Goal: Task Accomplishment & Management: Use online tool/utility

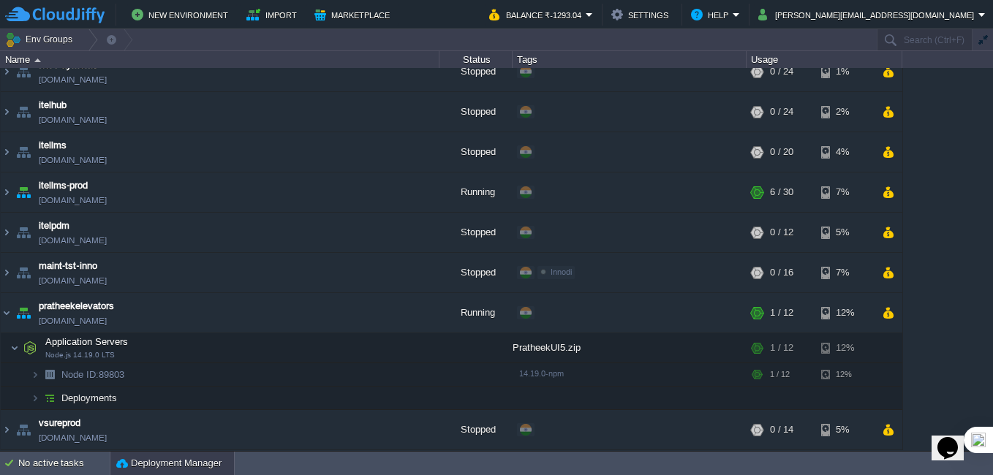
drag, startPoint x: 180, startPoint y: 465, endPoint x: 191, endPoint y: 465, distance: 11.0
click at [180, 465] on button "Deployment Manager" at bounding box center [168, 463] width 105 height 15
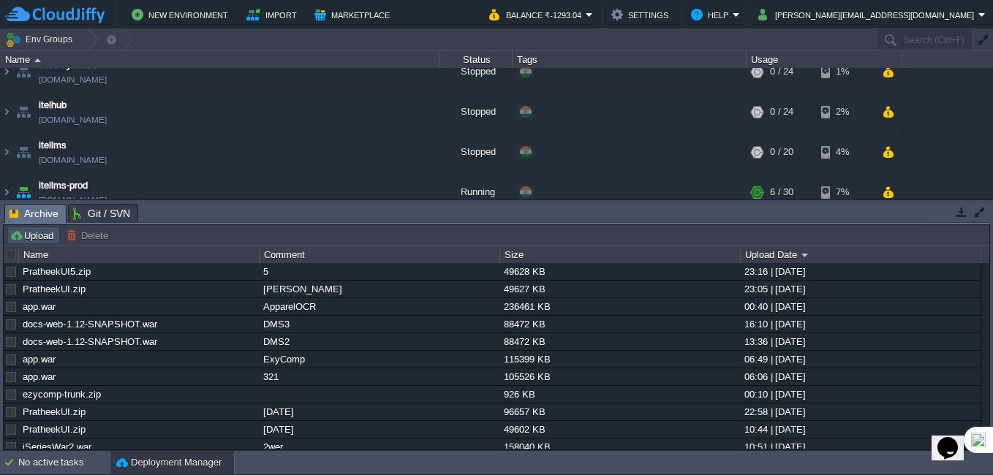
click at [44, 234] on button "Upload" at bounding box center [34, 235] width 48 height 13
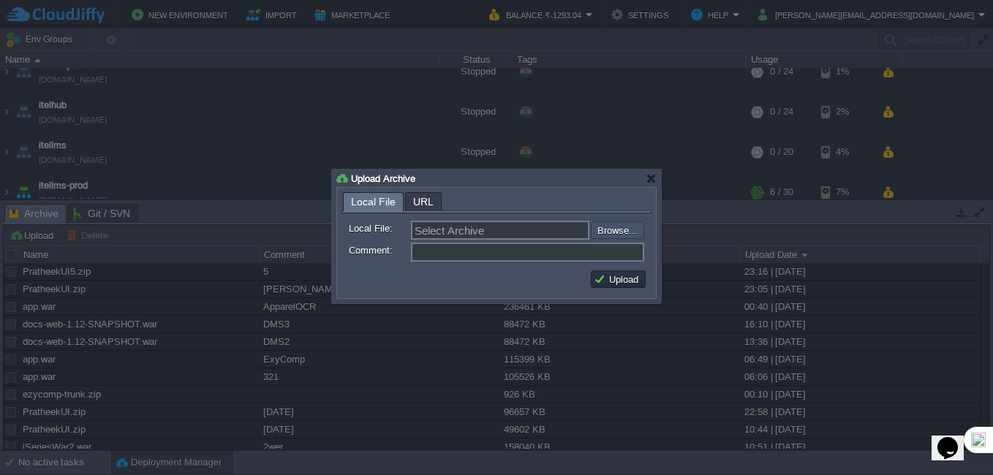
click at [601, 230] on input "file" at bounding box center [551, 230] width 185 height 18
type input "C:\fakepath\PratheekUI6.zip"
type input "PratheekUI6.zip"
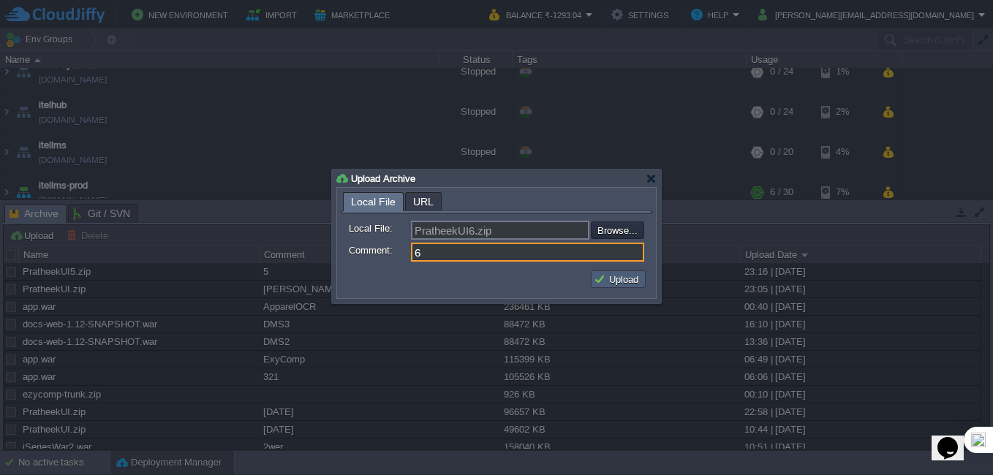
type input "6"
click at [604, 280] on button "Upload" at bounding box center [618, 279] width 49 height 13
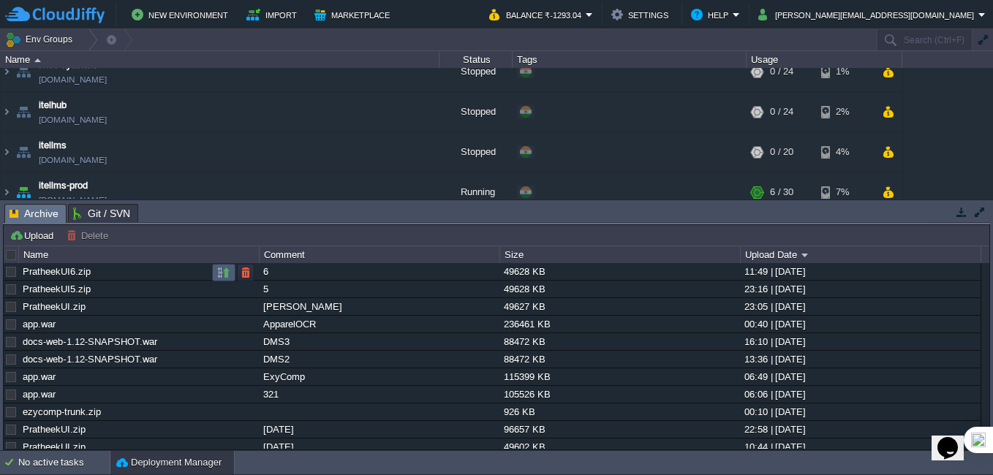
click at [220, 270] on button "button" at bounding box center [223, 272] width 13 height 13
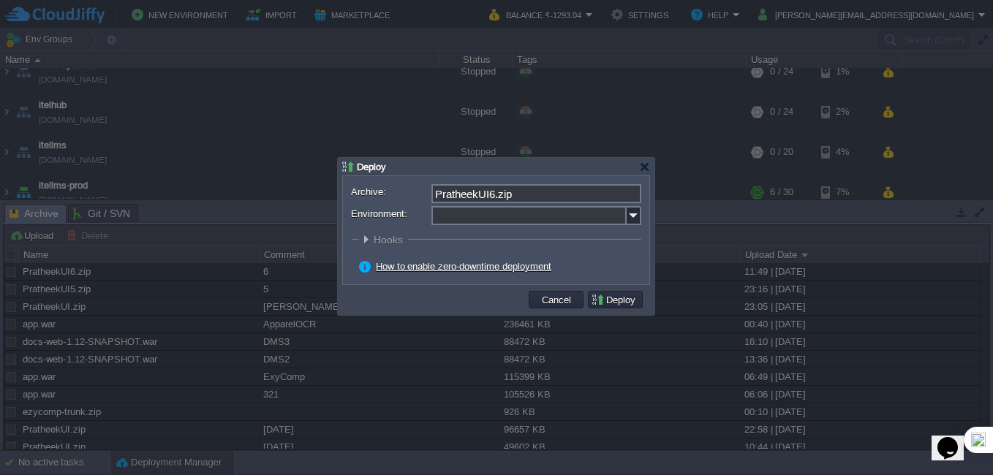
click at [645, 215] on div "Archive: PratheekUI6.zip Environment: : ROOT Hooks Pre Build Post Pre Deploy Po…" at bounding box center [496, 230] width 306 height 108
click at [632, 215] on img at bounding box center [633, 215] width 15 height 19
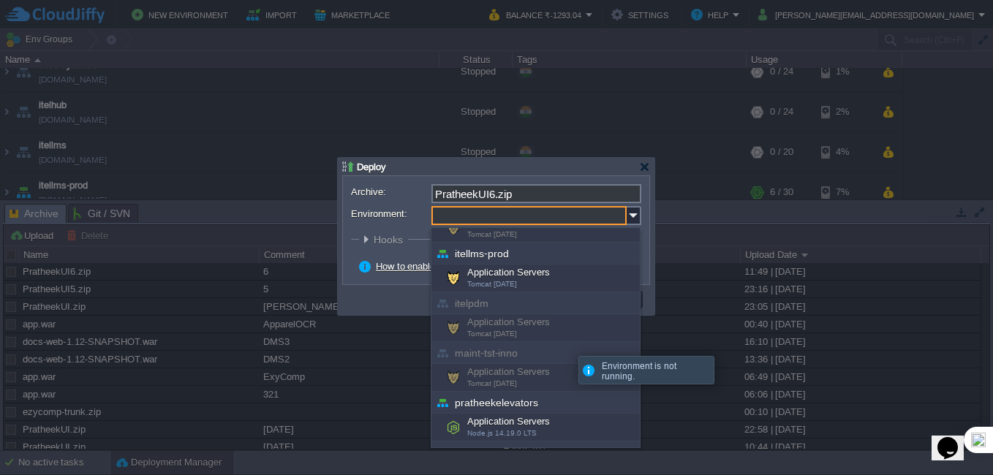
scroll to position [477, 0]
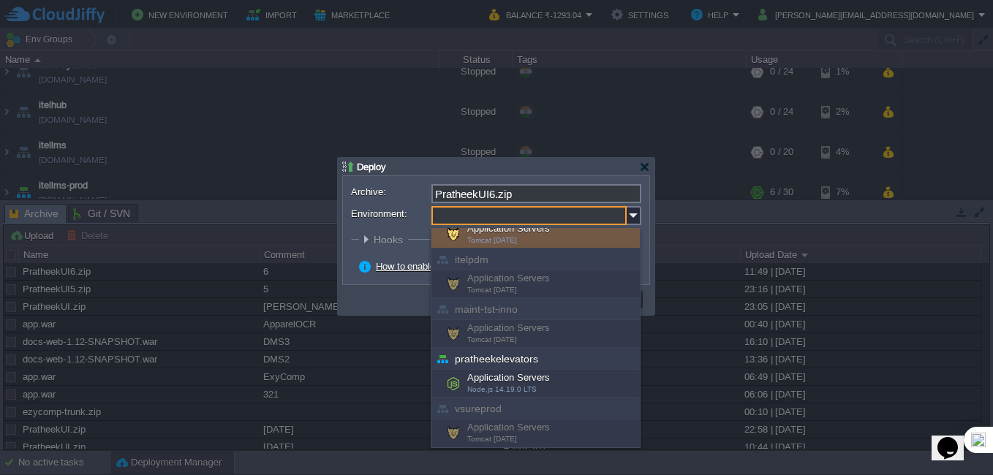
click at [507, 169] on div "Deploy" at bounding box center [496, 167] width 308 height 18
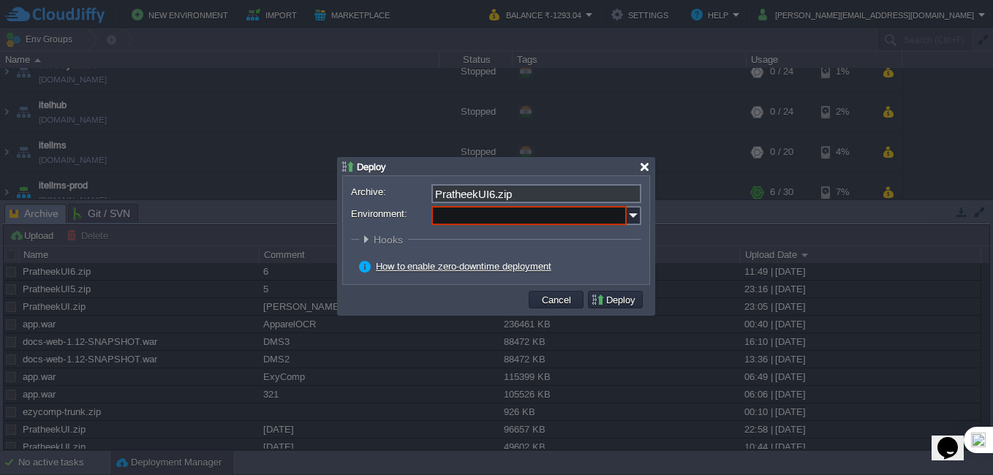
click at [642, 165] on div at bounding box center [644, 167] width 11 height 11
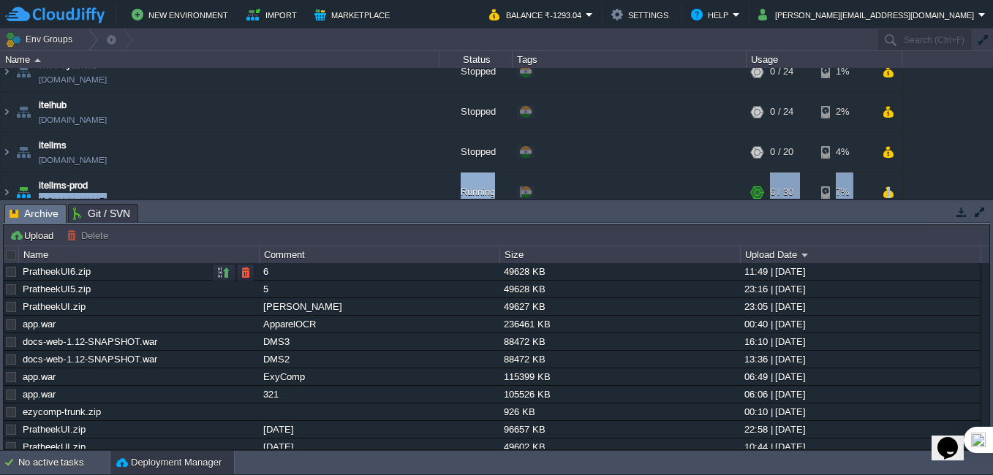
drag, startPoint x: 159, startPoint y: 199, endPoint x: 158, endPoint y: 268, distance: 69.4
click at [158, 268] on div "Env Groups Search (Ctrl+F) auto-gen Name Status Tags Usage apparelocr appareloc…" at bounding box center [496, 240] width 993 height 422
drag, startPoint x: 158, startPoint y: 268, endPoint x: 385, endPoint y: 221, distance: 232.2
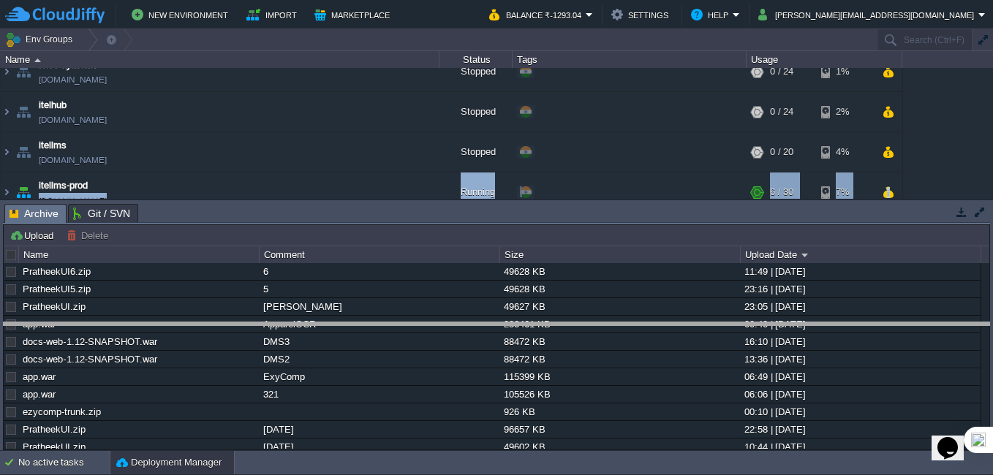
drag, startPoint x: 413, startPoint y: 222, endPoint x: 412, endPoint y: 341, distance: 118.4
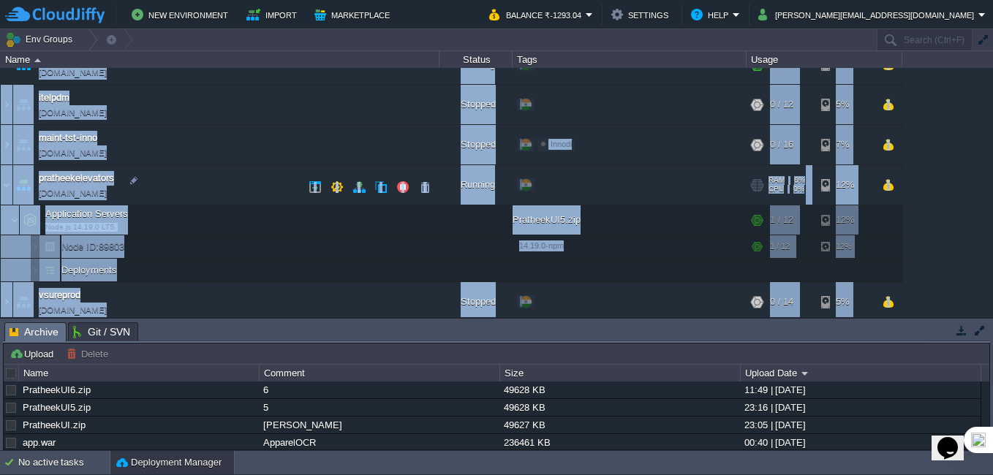
scroll to position [390, 0]
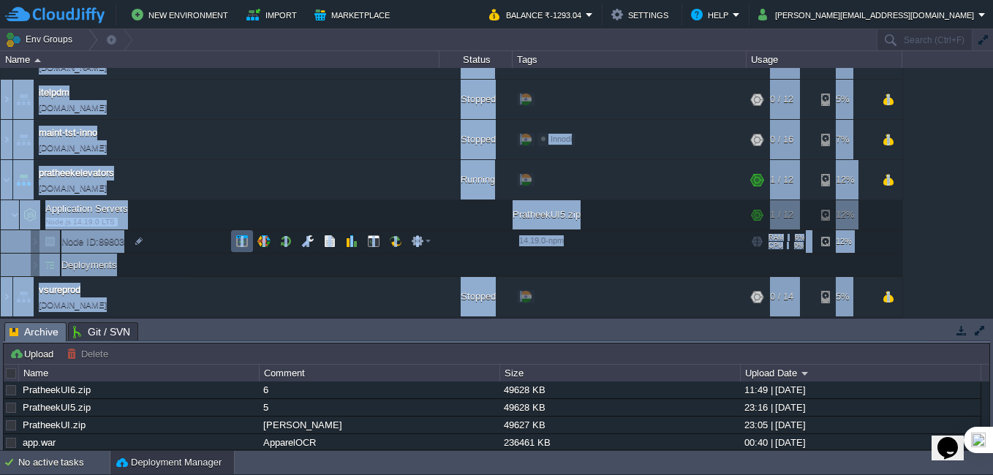
click at [234, 243] on td at bounding box center [242, 241] width 22 height 22
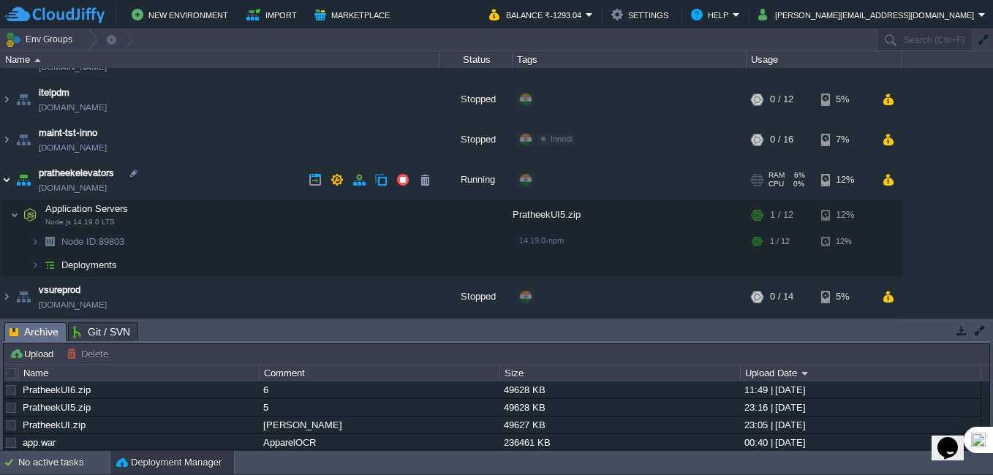
click at [6, 183] on img at bounding box center [7, 179] width 12 height 39
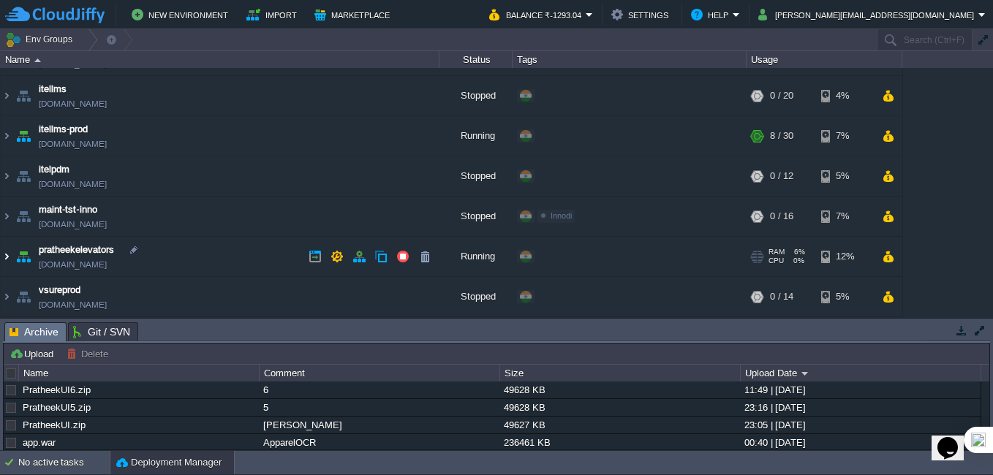
click at [12, 257] on img at bounding box center [7, 256] width 12 height 39
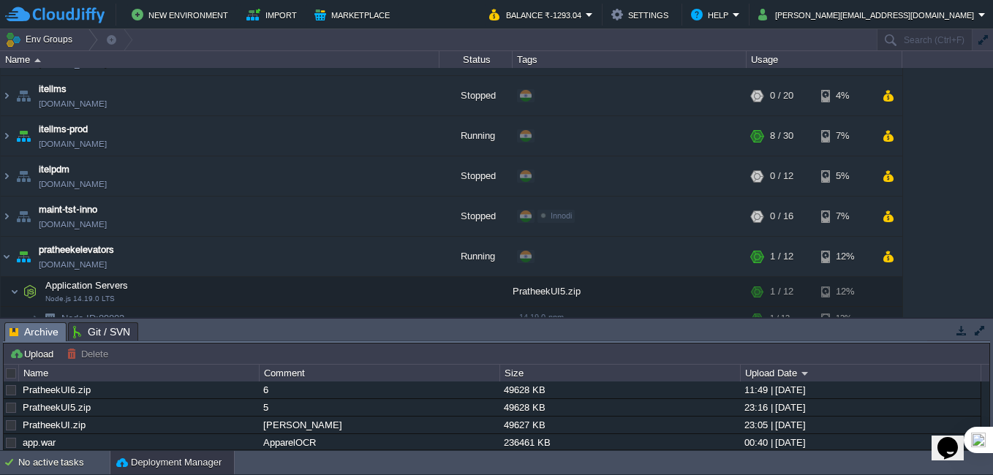
scroll to position [390, 0]
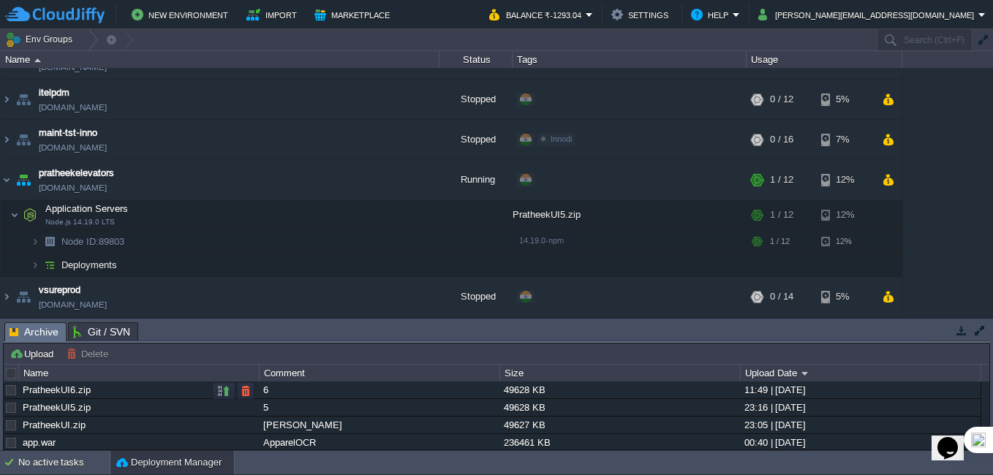
click at [210, 390] on div at bounding box center [230, 391] width 50 height 18
click at [219, 392] on button "button" at bounding box center [223, 390] width 13 height 13
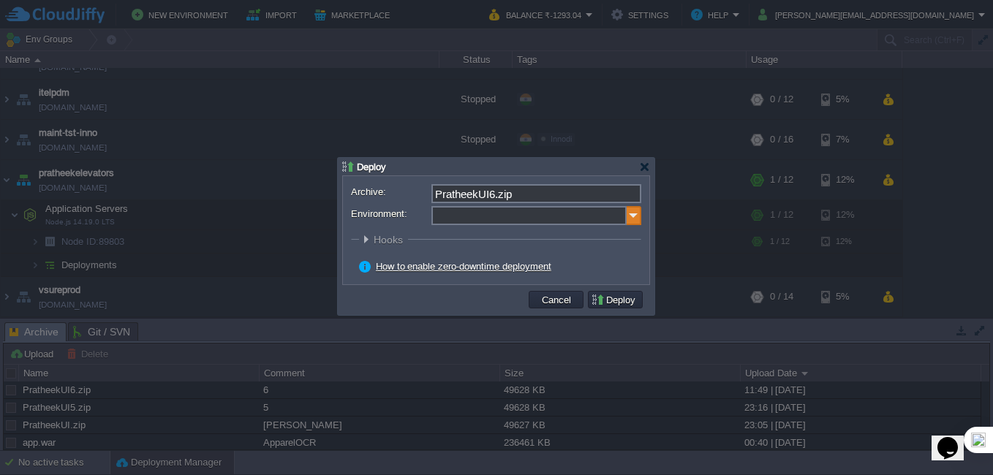
click at [634, 216] on img at bounding box center [633, 215] width 15 height 19
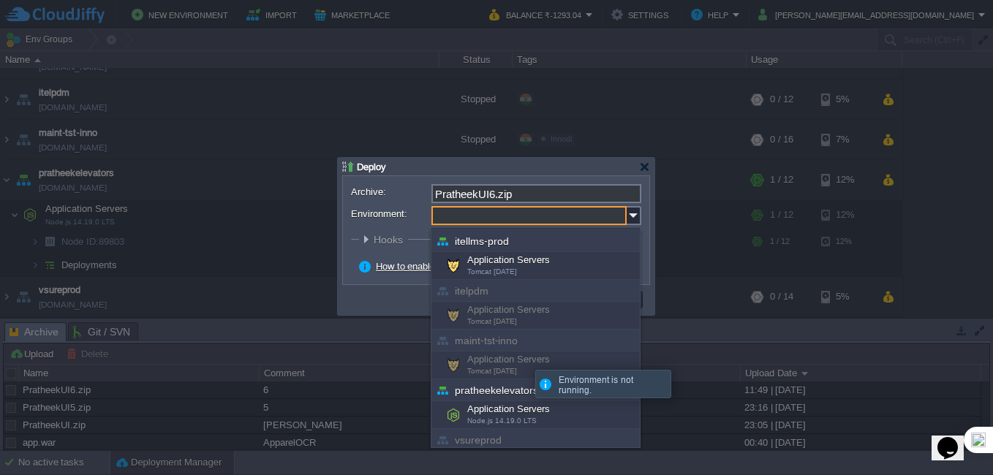
scroll to position [477, 0]
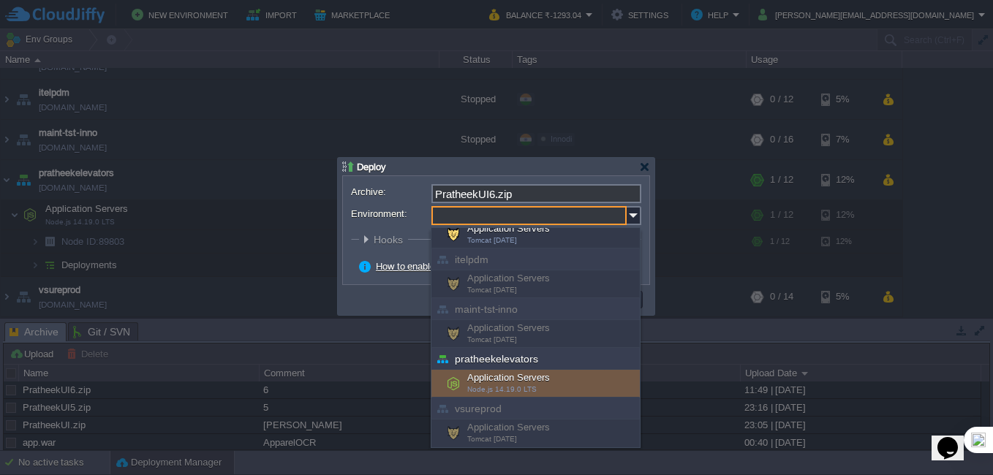
click at [504, 389] on span "Node.js 14.19.0 LTS" at bounding box center [501, 389] width 69 height 8
type input "Application Servers (pratheekelevators)"
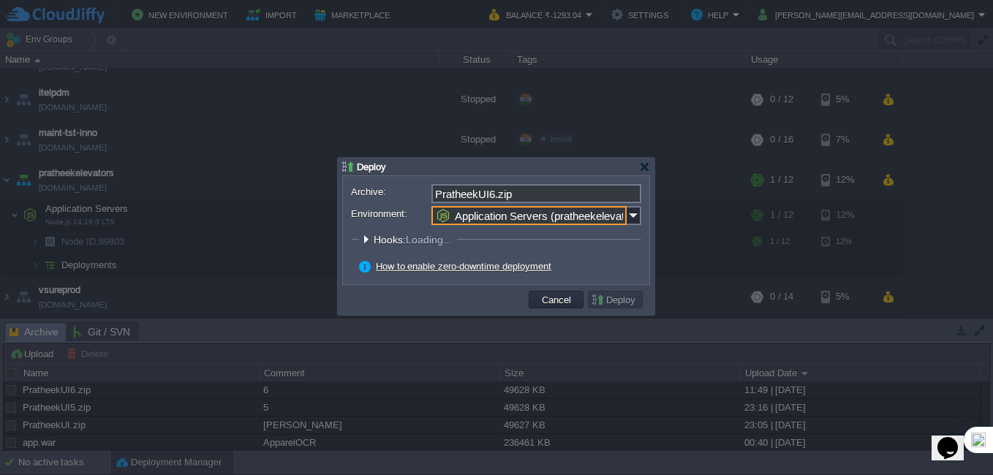
click at [611, 272] on div "How to enable zero-downtime deployment" at bounding box center [500, 266] width 282 height 13
click at [619, 306] on button "Deploy" at bounding box center [615, 299] width 49 height 13
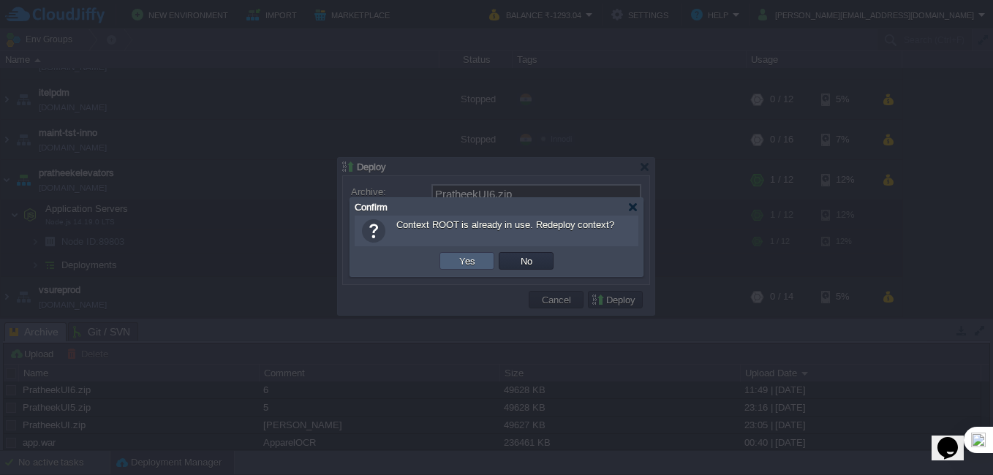
click at [460, 260] on button "Yes" at bounding box center [467, 260] width 25 height 13
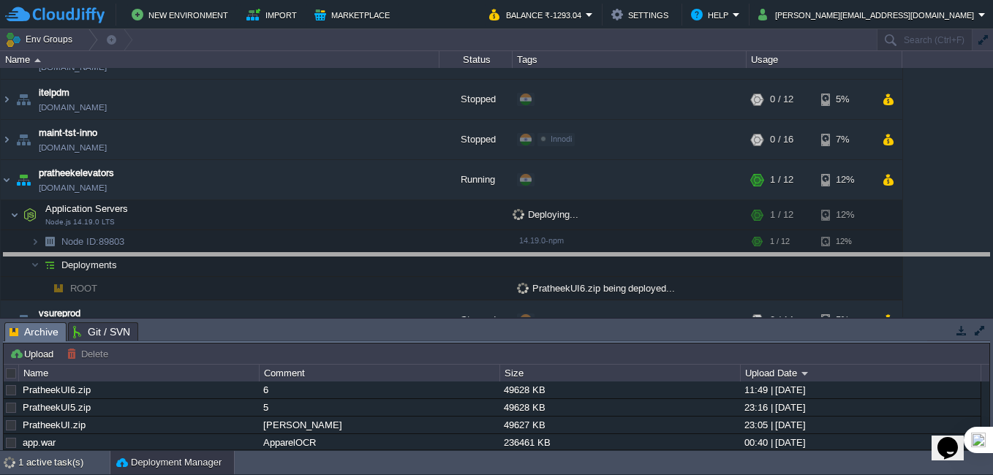
drag, startPoint x: 444, startPoint y: 331, endPoint x: 478, endPoint y: 265, distance: 74.9
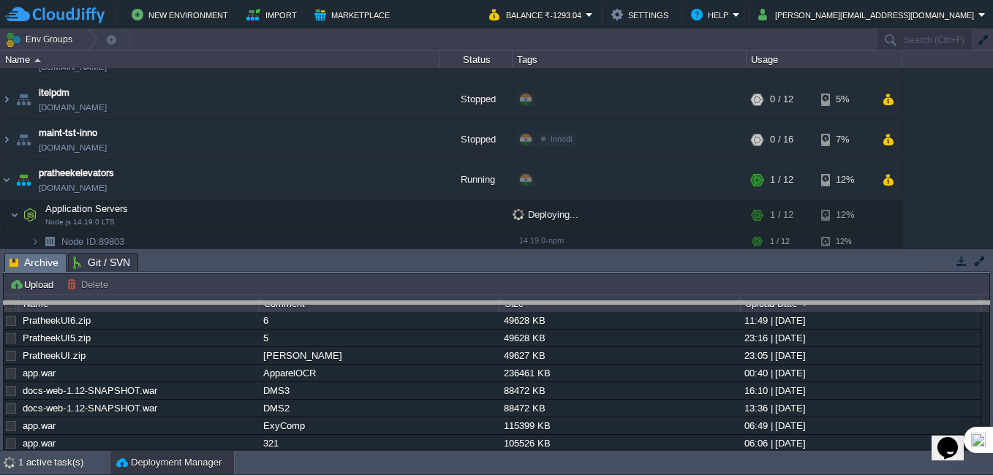
drag, startPoint x: 509, startPoint y: 257, endPoint x: 515, endPoint y: 319, distance: 61.6
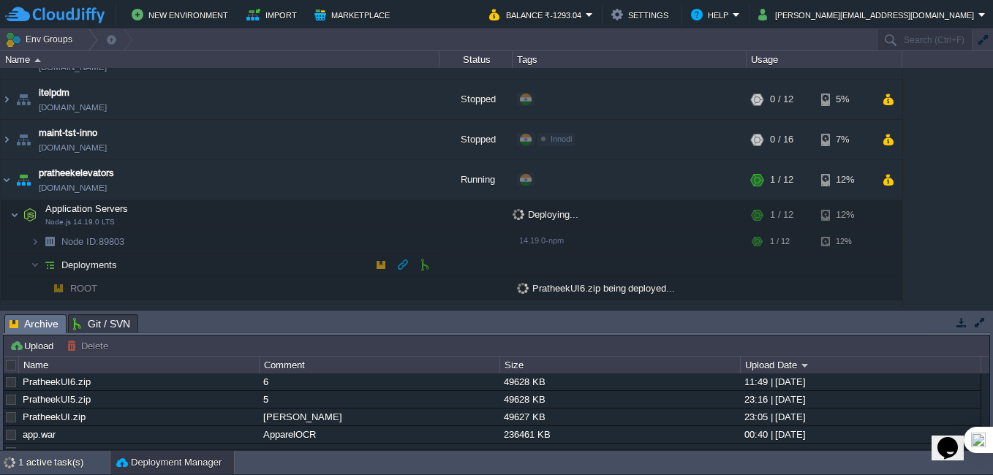
scroll to position [422, 0]
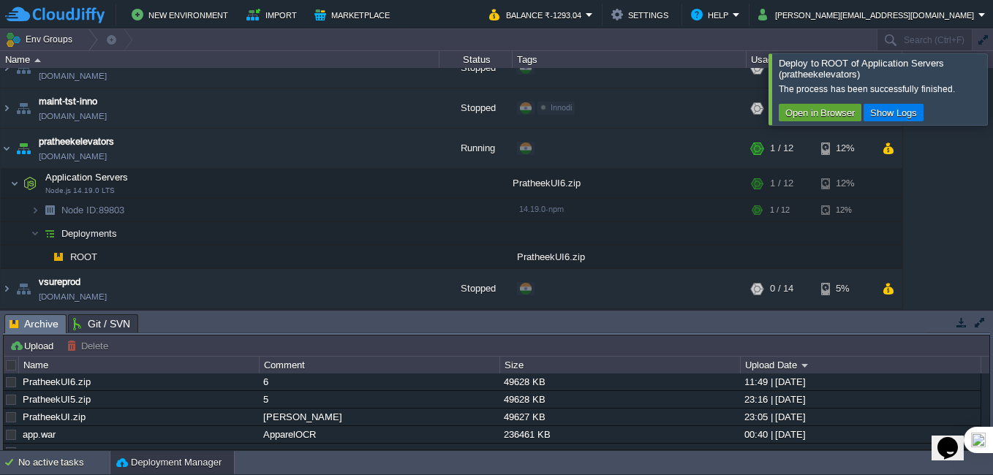
click at [992, 97] on div at bounding box center [1010, 88] width 0 height 71
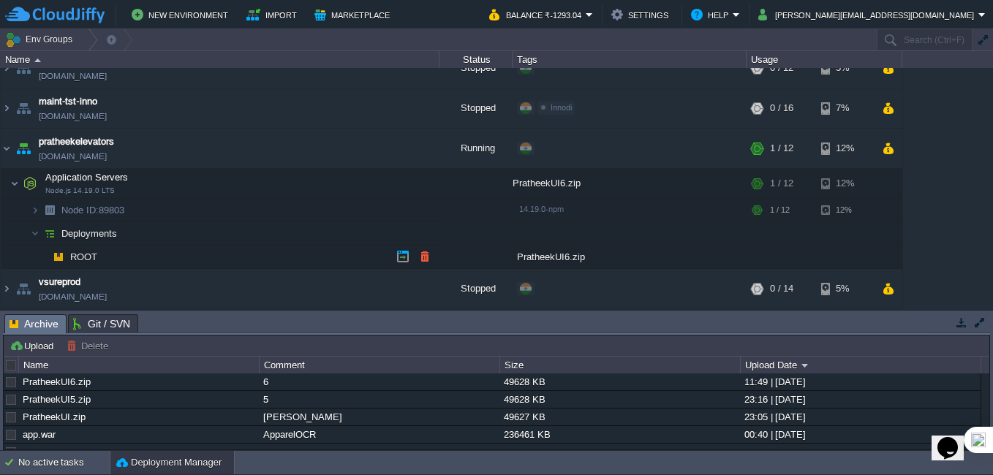
click at [87, 257] on span "ROOT" at bounding box center [84, 257] width 31 height 12
click at [310, 206] on button "button" at bounding box center [307, 209] width 13 height 13
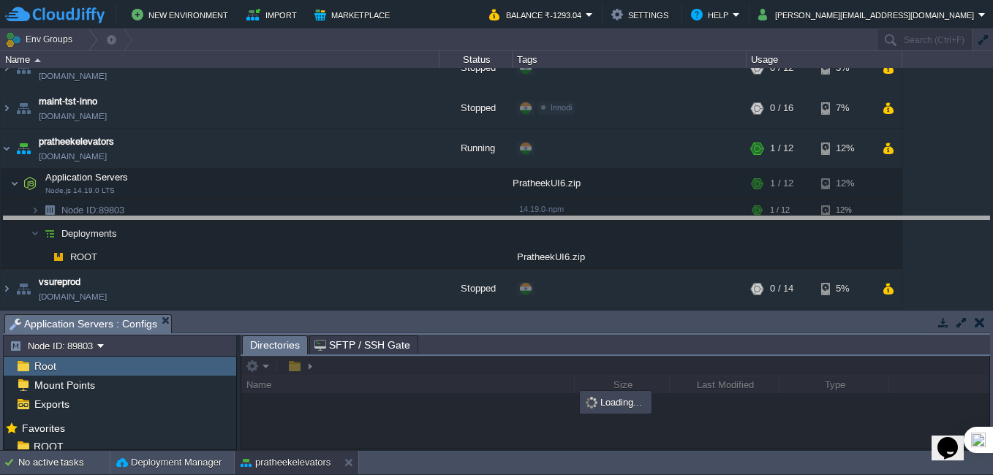
drag, startPoint x: 493, startPoint y: 326, endPoint x: 504, endPoint y: 198, distance: 128.4
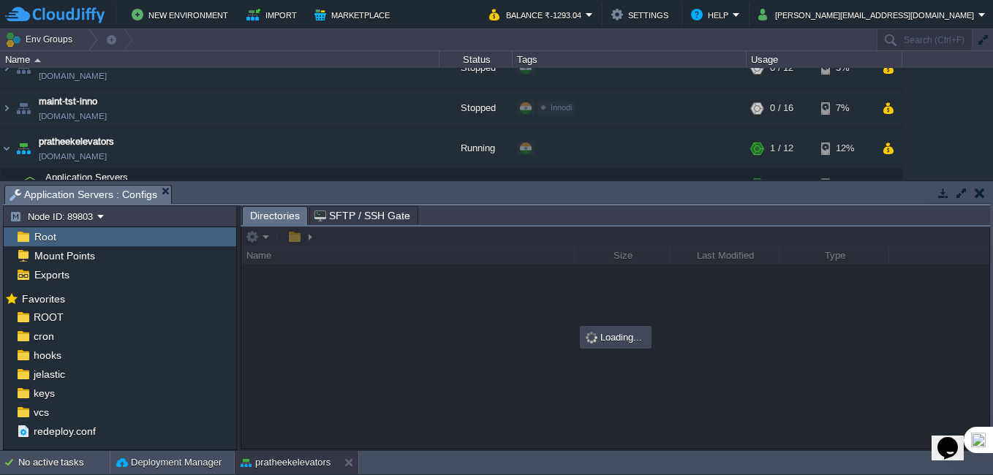
click at [52, 239] on span "Root" at bounding box center [44, 236] width 27 height 13
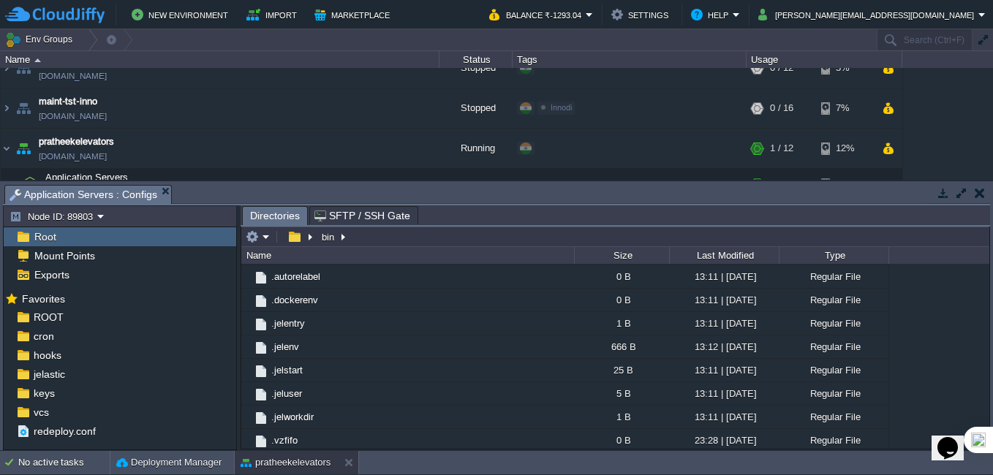
scroll to position [165, 0]
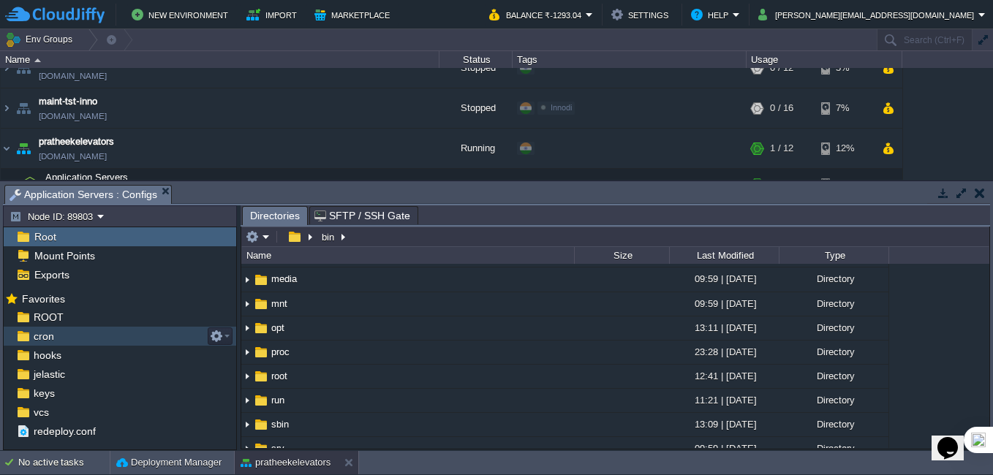
click at [53, 328] on div "cron" at bounding box center [120, 336] width 232 height 19
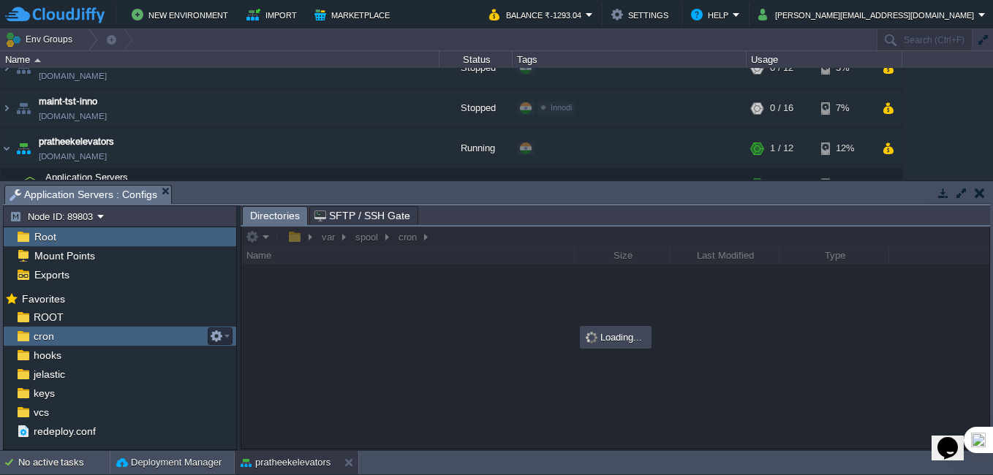
scroll to position [0, 0]
click at [50, 316] on span "ROOT" at bounding box center [48, 317] width 35 height 13
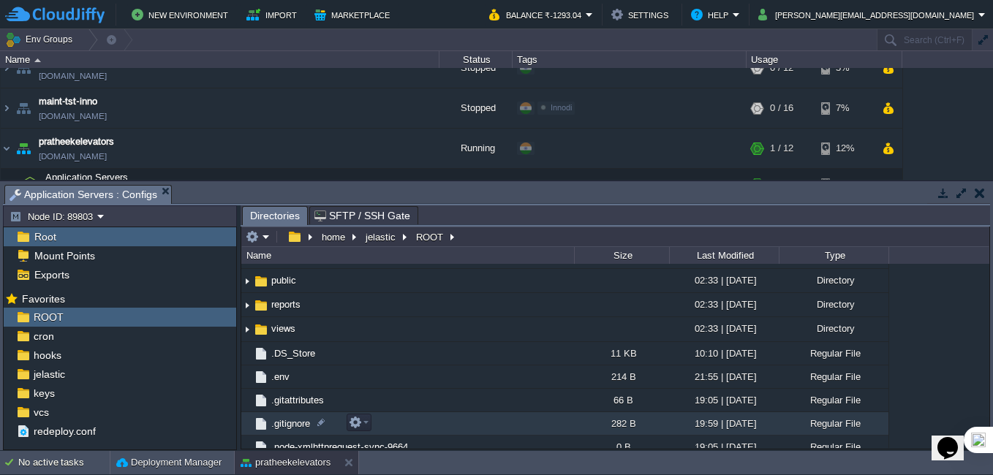
scroll to position [219, 0]
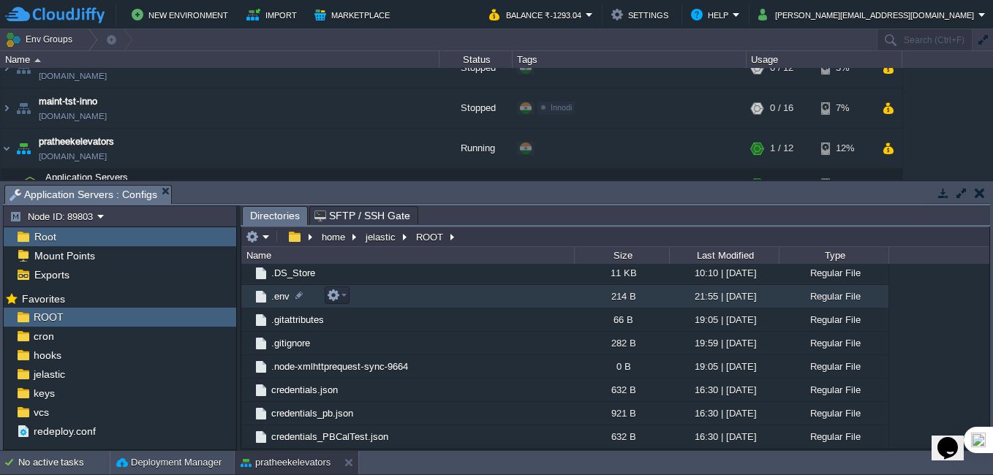
click at [278, 299] on span ".env" at bounding box center [280, 296] width 23 height 12
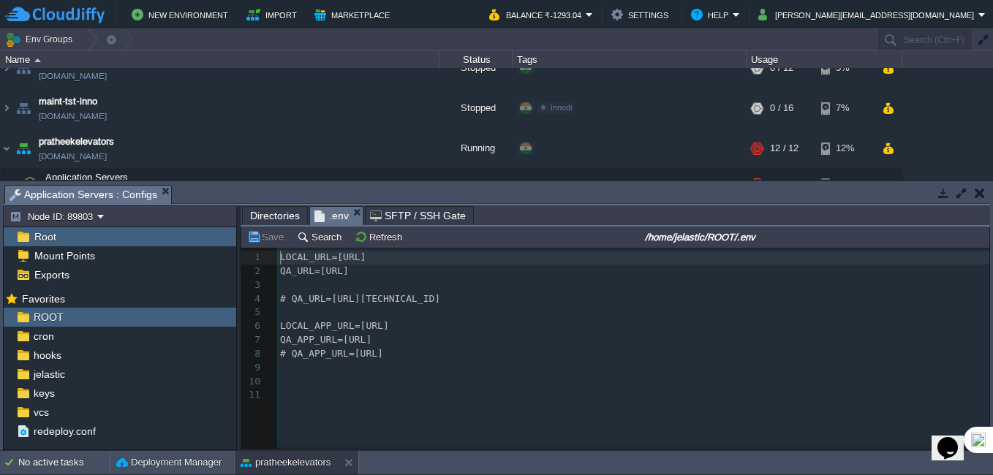
scroll to position [5, 0]
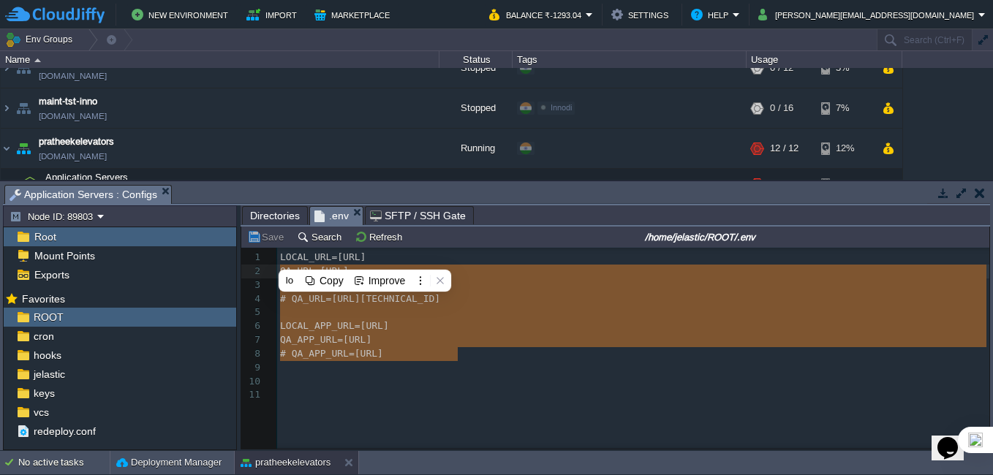
type textarea "LOCAL_URL=http://localhost:8080/app QA_URL=http://localhost:8080/app # QA_URL=h…"
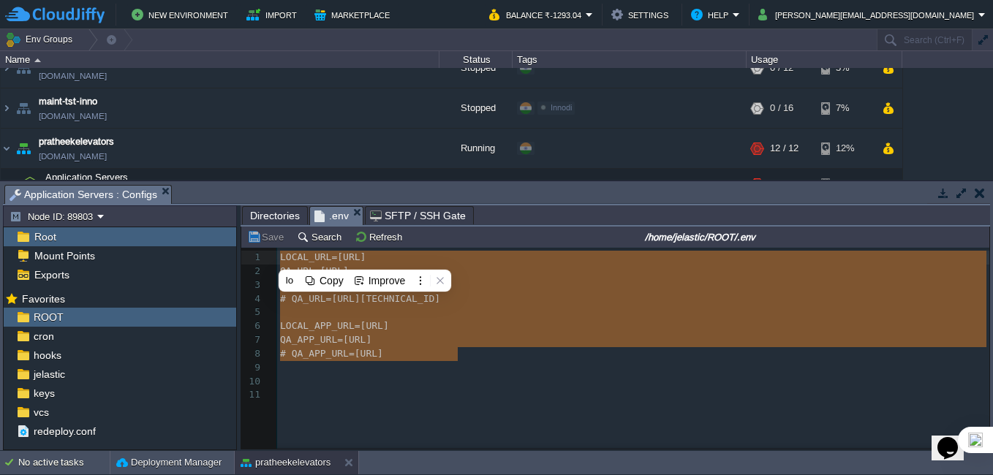
drag, startPoint x: 490, startPoint y: 358, endPoint x: 244, endPoint y: 254, distance: 267.3
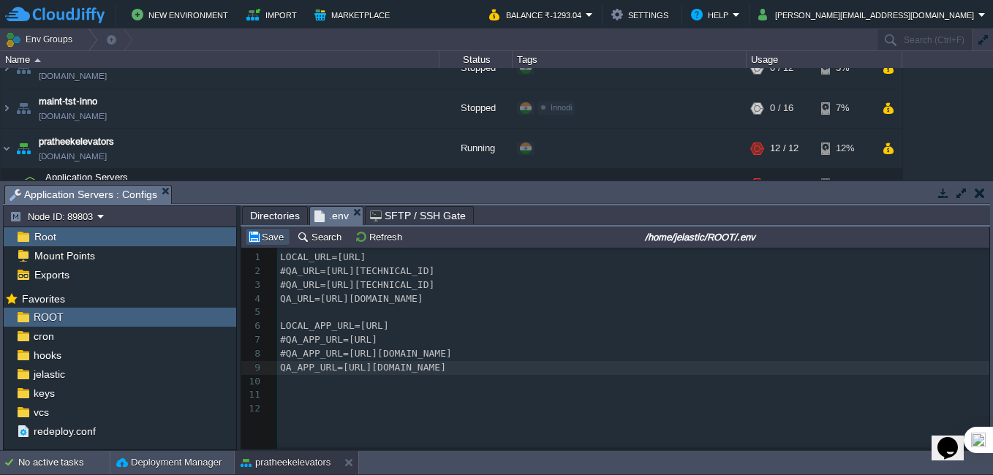
click at [262, 237] on button "Save" at bounding box center [267, 236] width 41 height 13
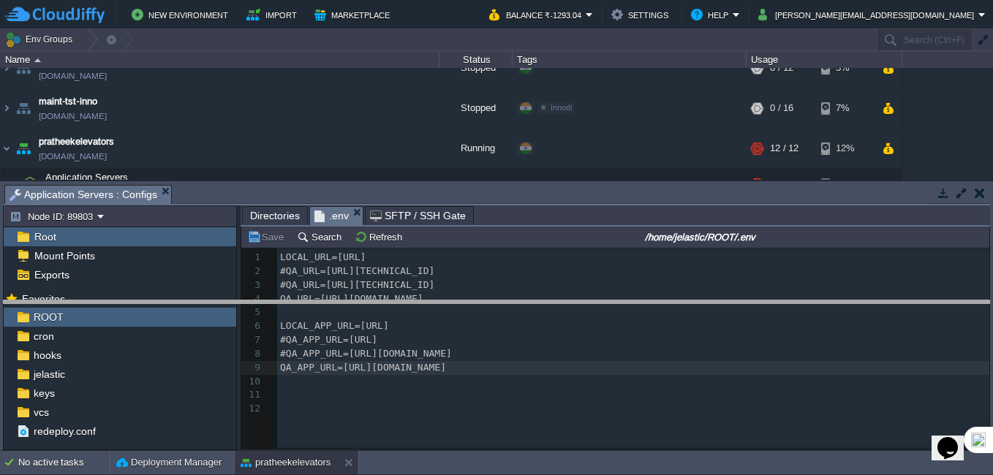
drag, startPoint x: 466, startPoint y: 197, endPoint x: 476, endPoint y: 312, distance: 115.9
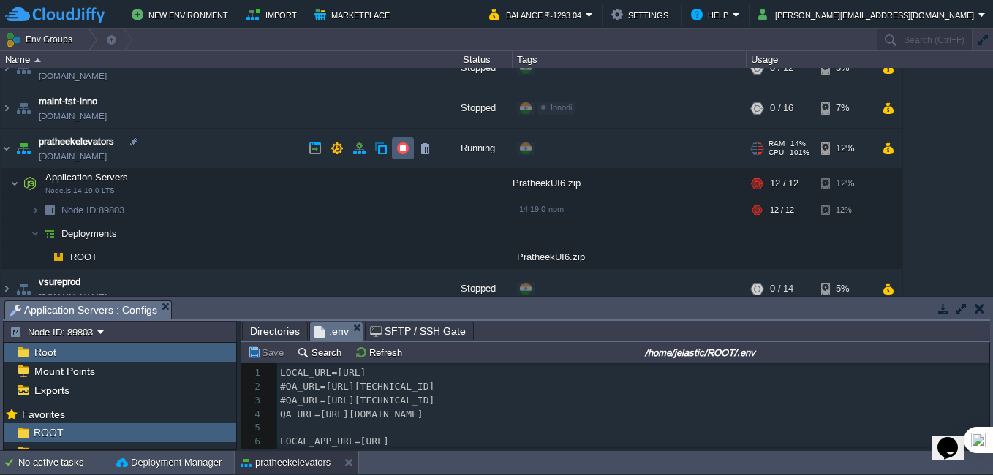
click at [396, 151] on button "button" at bounding box center [402, 148] width 13 height 13
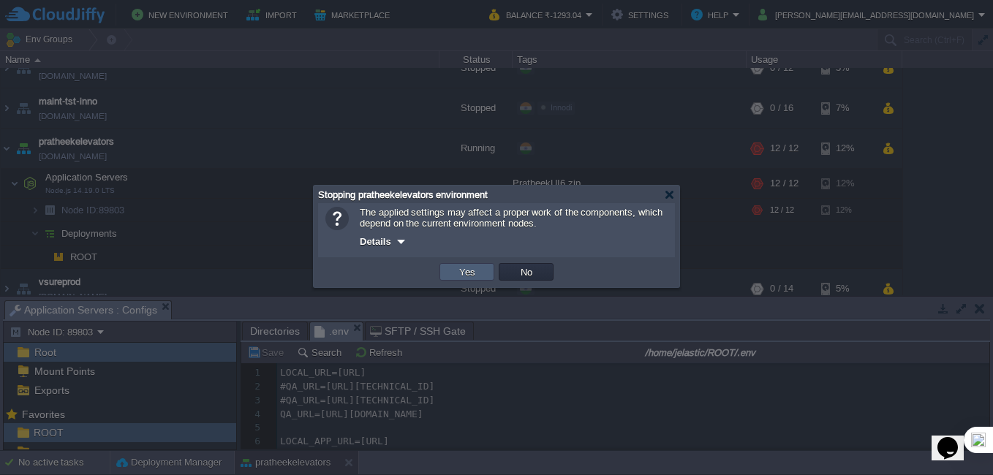
click at [480, 281] on td "Yes" at bounding box center [466, 272] width 55 height 18
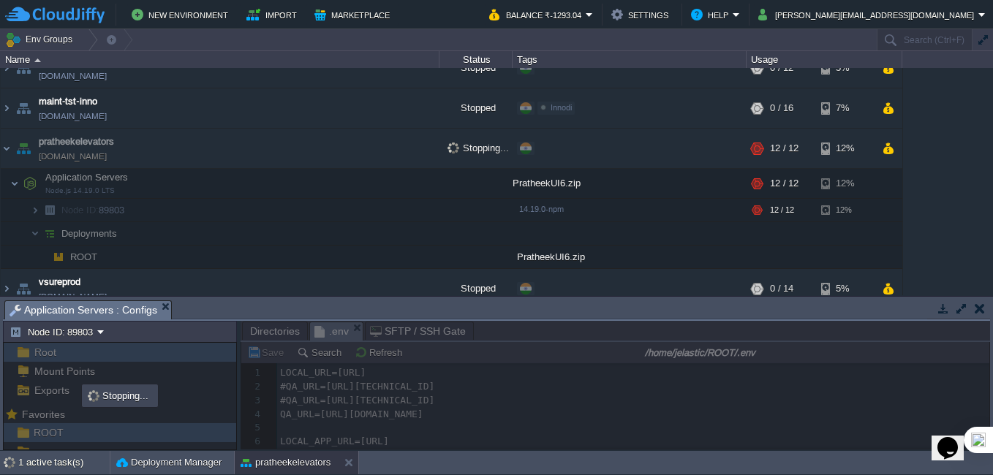
scroll to position [436, 0]
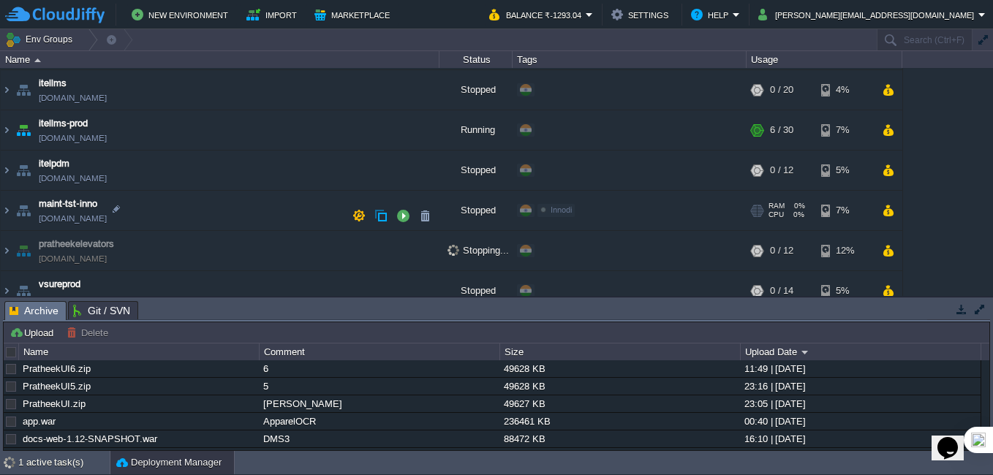
scroll to position [335, 0]
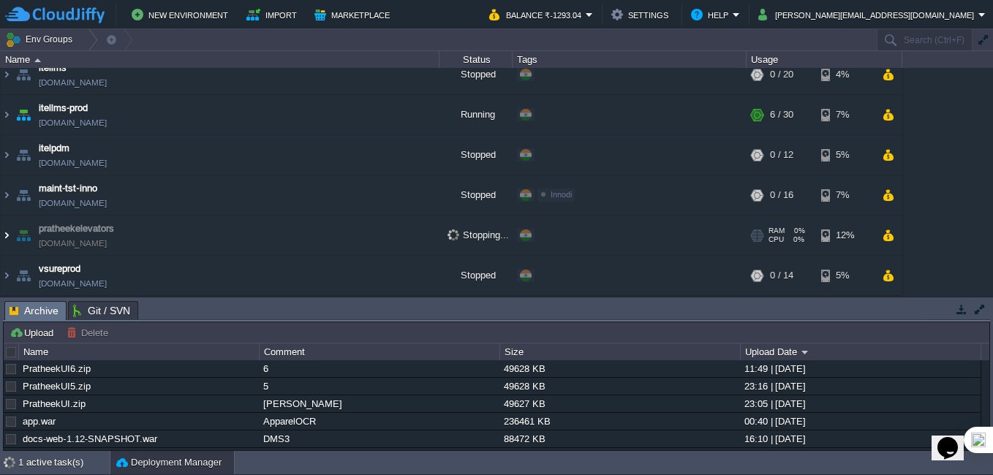
click at [8, 233] on img at bounding box center [7, 235] width 12 height 39
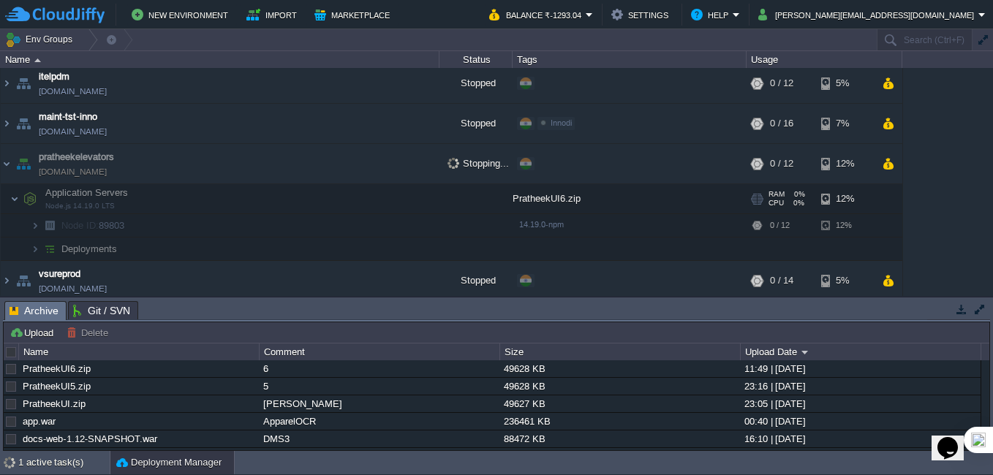
scroll to position [412, 0]
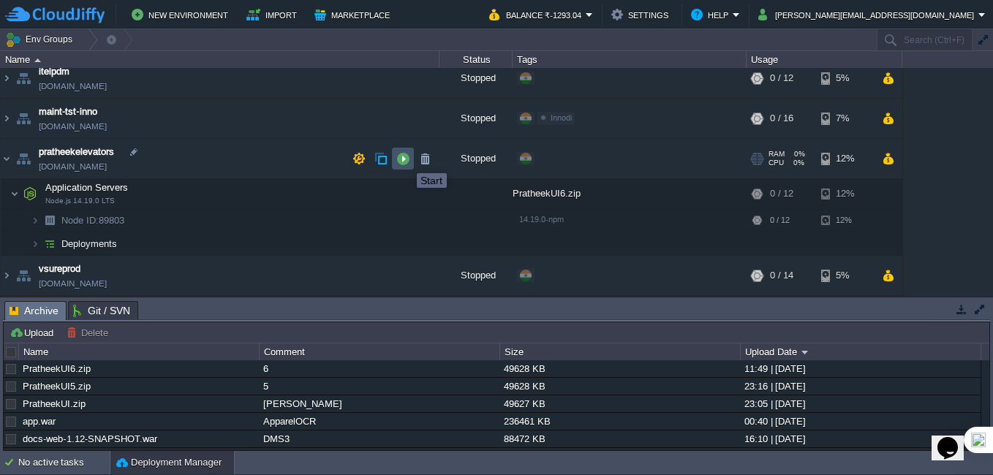
click at [406, 160] on button "button" at bounding box center [402, 158] width 13 height 13
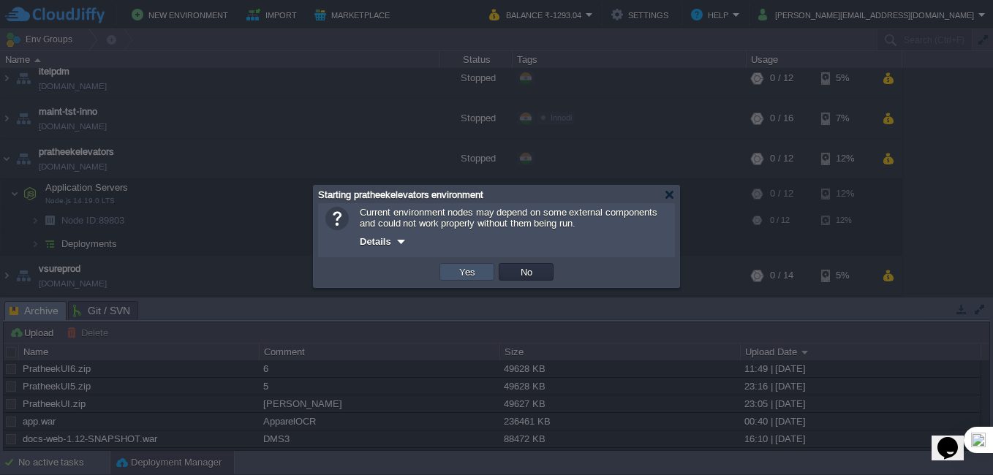
click at [460, 278] on button "Yes" at bounding box center [467, 271] width 25 height 13
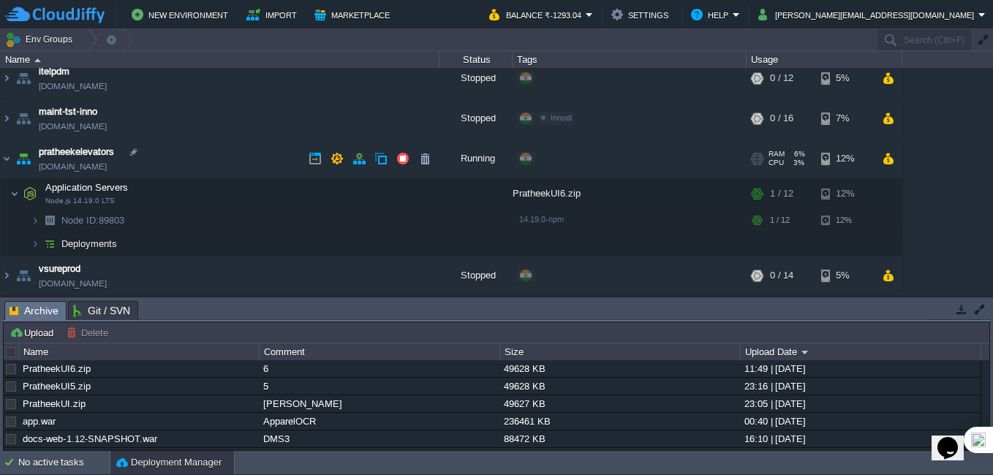
click at [107, 162] on link "[DOMAIN_NAME]" at bounding box center [73, 166] width 68 height 15
